Goal: Obtain resource: Download file/media

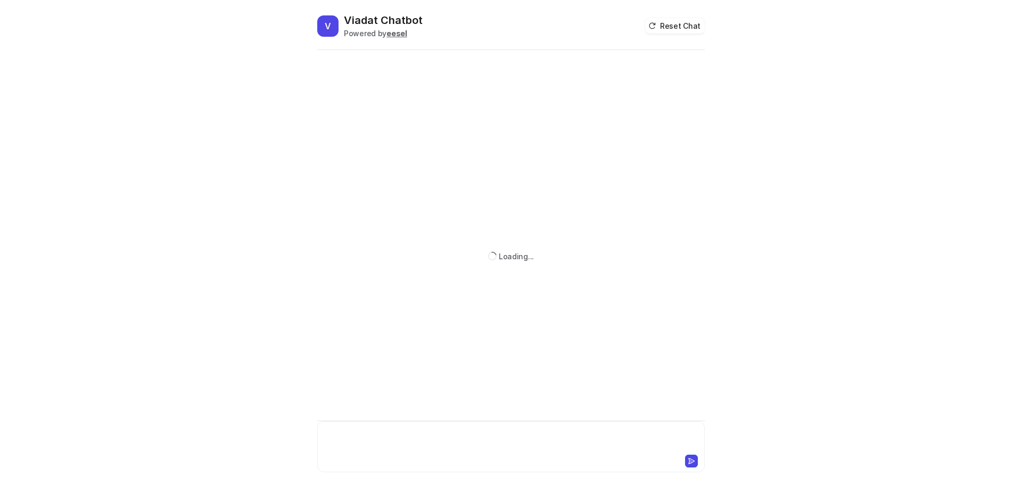
click at [426, 433] on div at bounding box center [511, 440] width 382 height 24
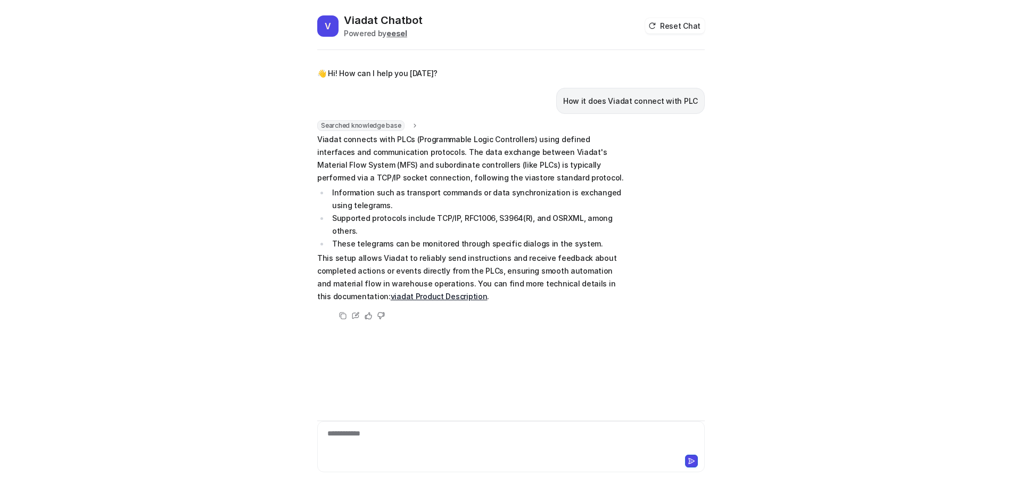
click at [446, 289] on p "This setup allows Viadat to reliably send instructions and receive feedback abo…" at bounding box center [472, 277] width 311 height 51
click at [412, 292] on link "viadat Product Description" at bounding box center [439, 296] width 97 height 9
click at [519, 435] on div at bounding box center [511, 440] width 382 height 24
